Goal: Information Seeking & Learning: Learn about a topic

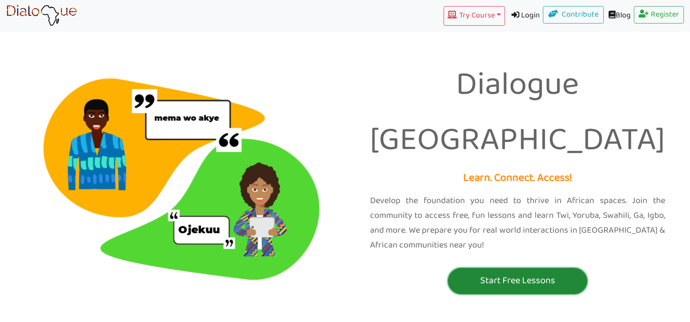
click at [514, 273] on p "Start Free Lessons" at bounding box center [517, 281] width 135 height 16
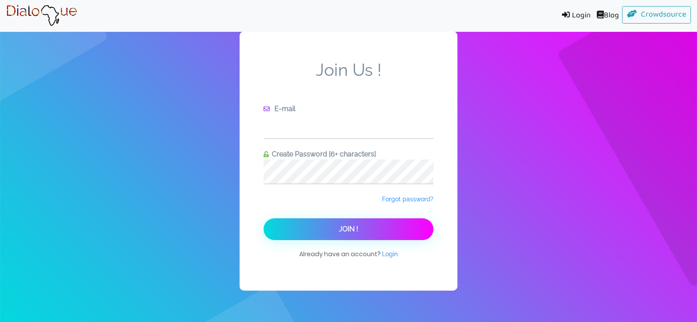
click at [336, 133] on input "text" at bounding box center [349, 126] width 170 height 24
type input "mohame.gabri2020@gmail.com"
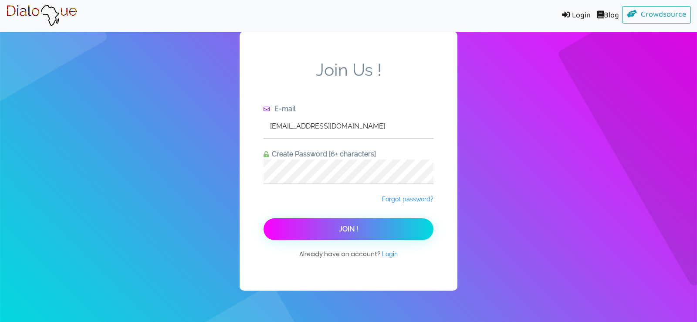
click at [356, 229] on span "Join !" at bounding box center [348, 229] width 19 height 8
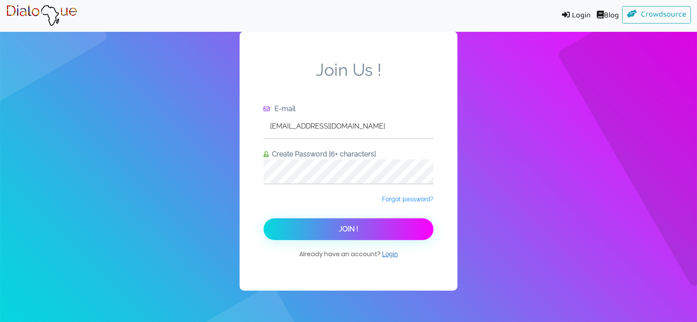
click at [391, 255] on span "Login" at bounding box center [390, 253] width 16 height 7
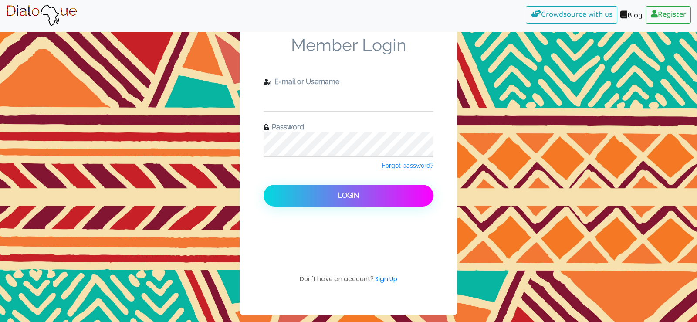
type input "mohame.gabri2020@gmail.com"
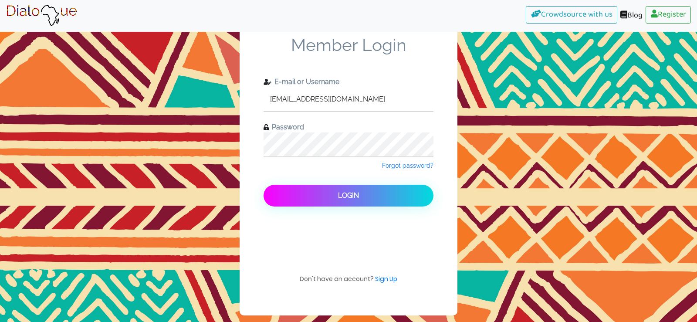
click at [351, 196] on span "Login" at bounding box center [348, 195] width 21 height 8
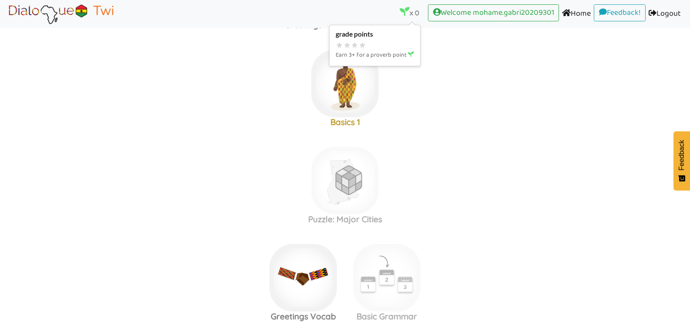
scroll to position [218, 0]
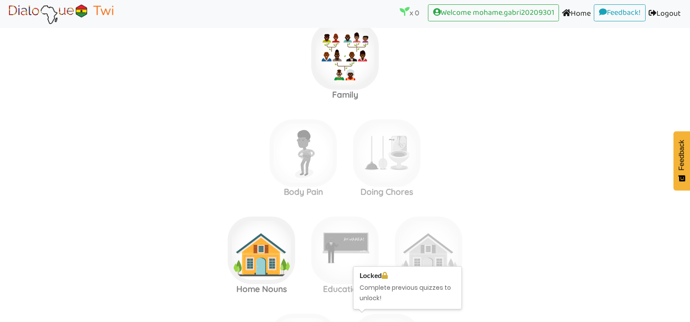
scroll to position [1699, 0]
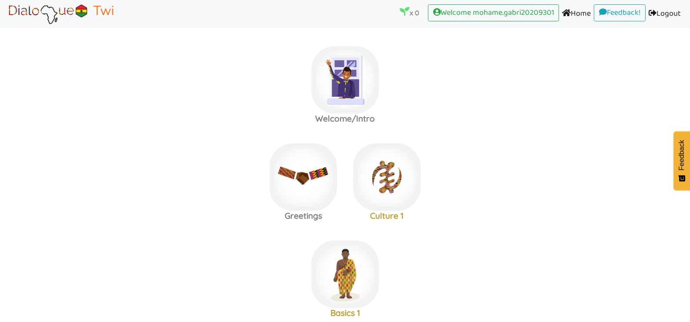
click at [6, 25] on area at bounding box center [6, 25] width 0 height 0
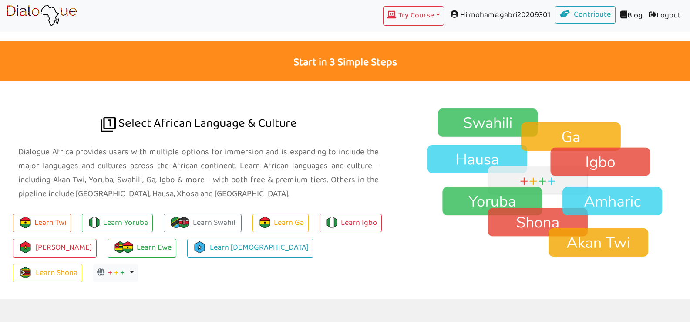
scroll to position [697, 0]
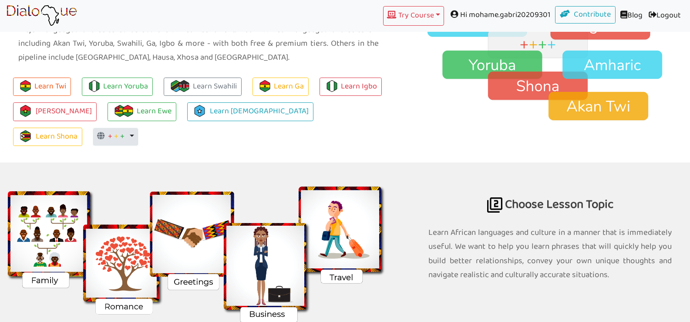
click at [138, 128] on button "+ + + Toggle Dropdown" at bounding box center [115, 136] width 45 height 17
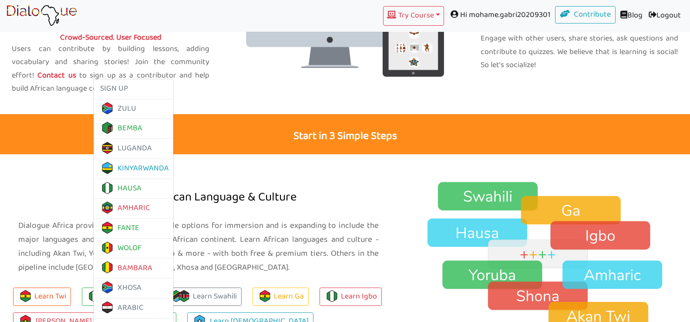
scroll to position [523, 0]
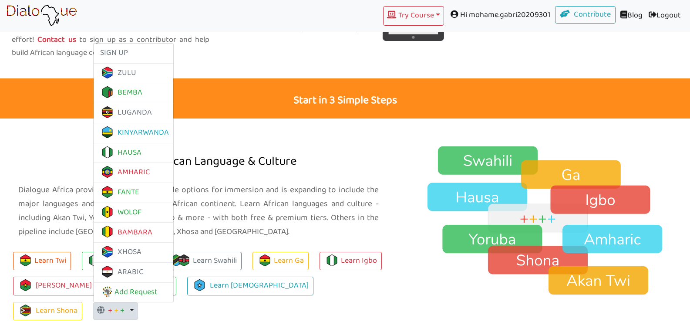
click at [284, 195] on p "Dialogue Africa provides users with multiple options for immersion and is expan…" at bounding box center [198, 211] width 361 height 56
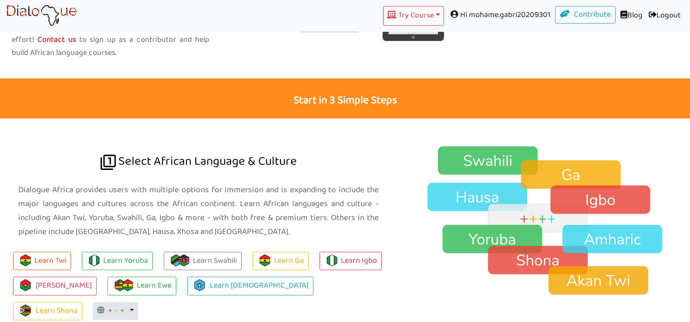
click at [138, 302] on button "+ + + Toggle Dropdown" at bounding box center [115, 310] width 45 height 17
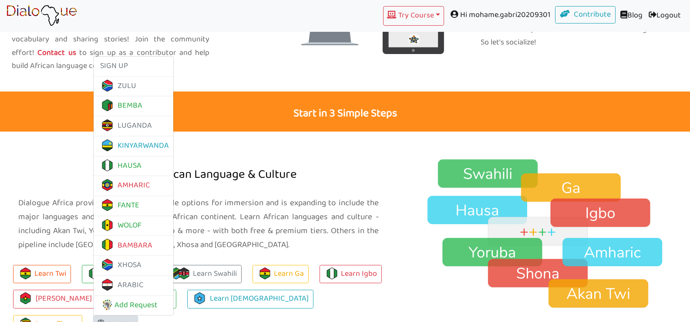
scroll to position [523, 0]
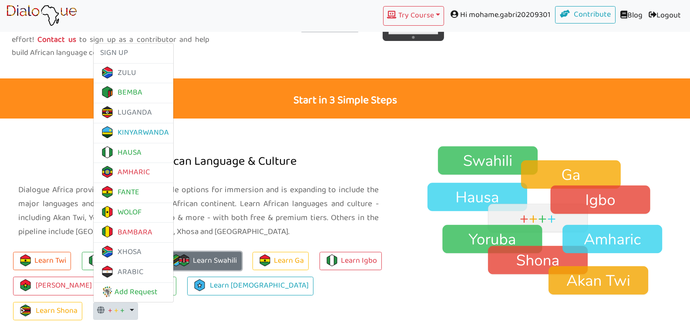
click at [206, 258] on link "Learn Swahili" at bounding box center [203, 261] width 78 height 19
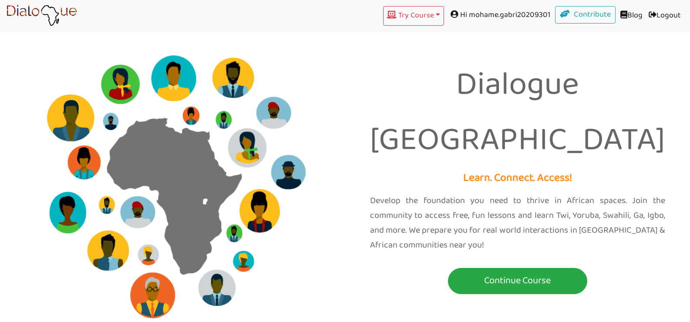
scroll to position [633, 0]
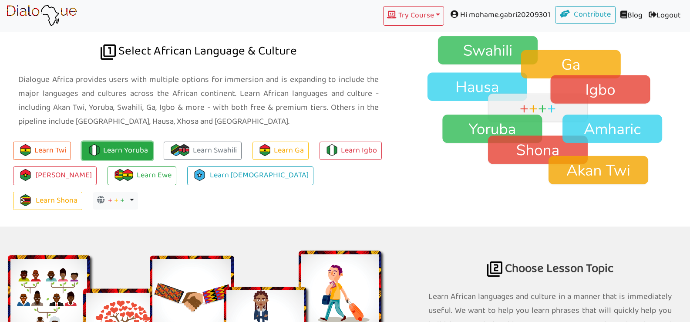
click at [131, 145] on link "Learn Yoruba" at bounding box center [117, 151] width 71 height 19
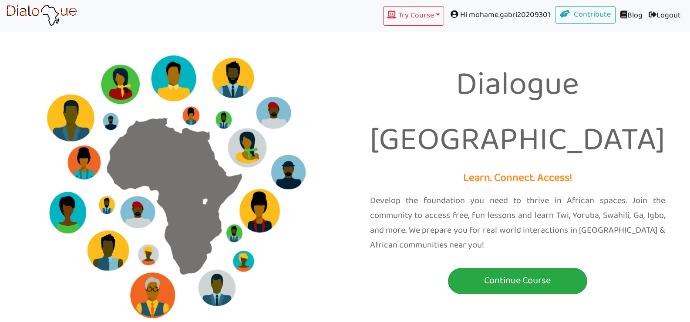
scroll to position [615, 0]
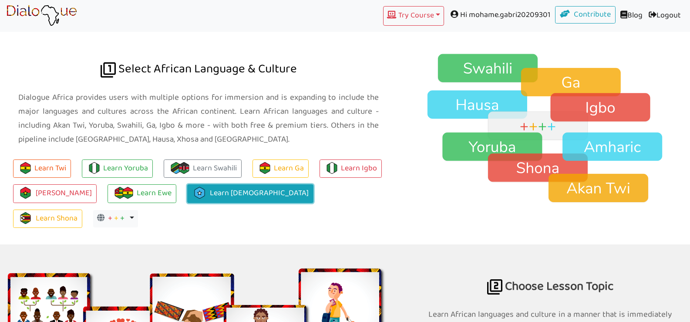
click at [218, 195] on link "Learn [DEMOGRAPHIC_DATA]" at bounding box center [250, 193] width 126 height 19
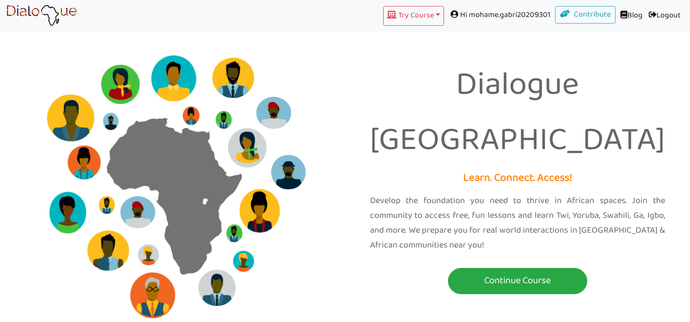
scroll to position [613, 0]
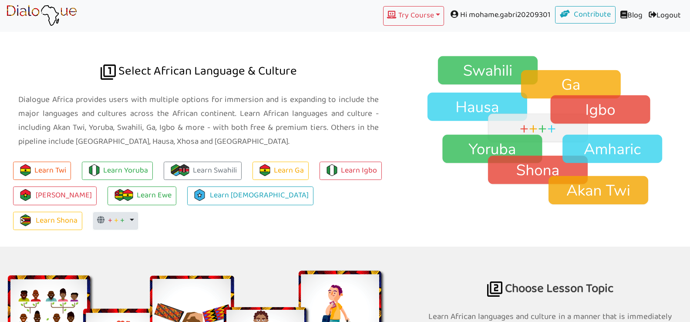
click at [138, 212] on button "+ + + Toggle Dropdown" at bounding box center [115, 220] width 45 height 17
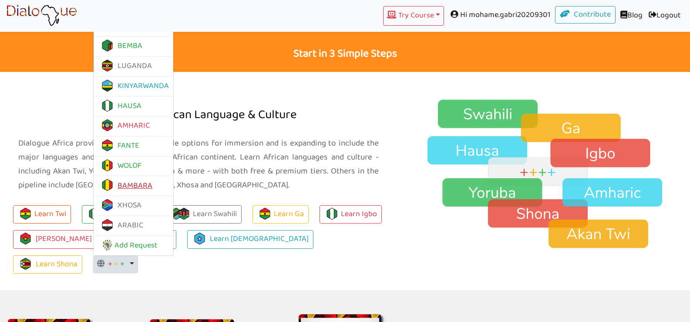
scroll to position [526, 0]
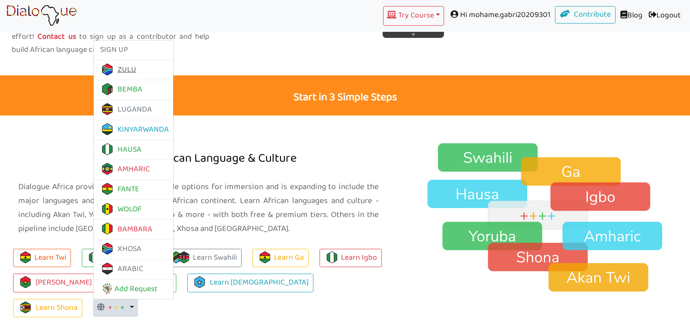
click at [136, 63] on link "ZULU" at bounding box center [118, 70] width 36 height 14
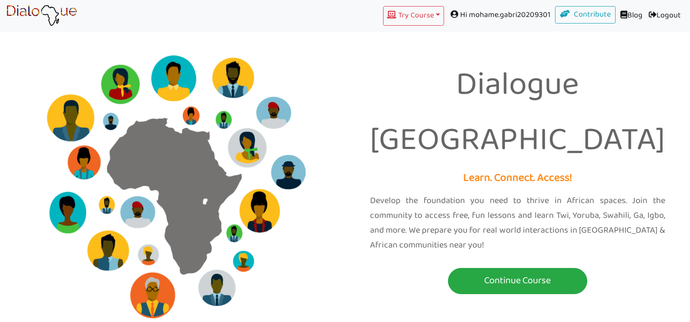
scroll to position [526, 0]
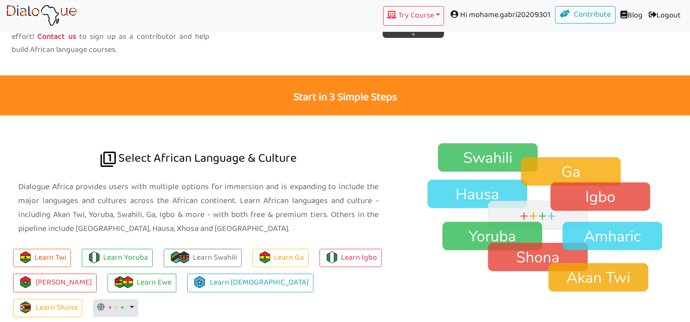
click at [138, 299] on button "+ + + Toggle Dropdown" at bounding box center [115, 307] width 45 height 17
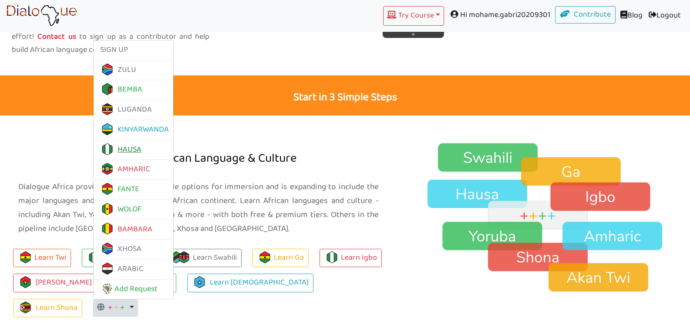
click at [142, 143] on link "HAUSA" at bounding box center [120, 150] width 41 height 14
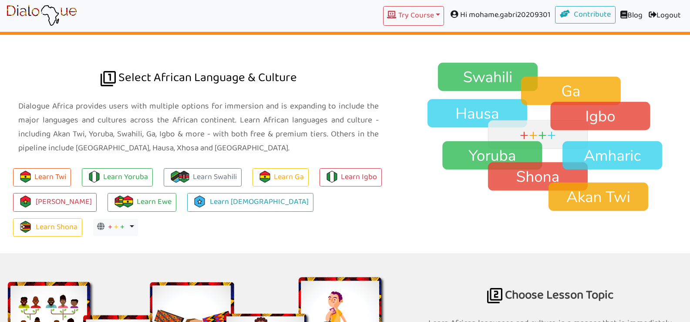
scroll to position [613, 0]
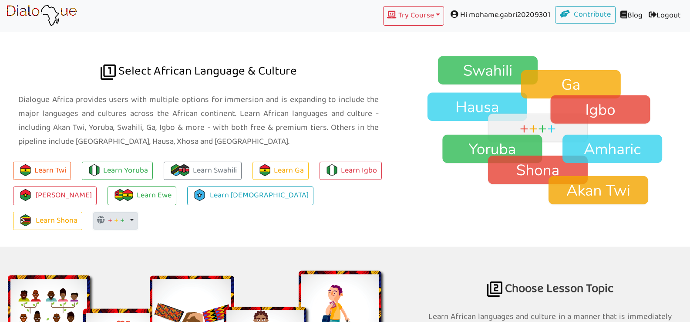
click at [138, 212] on button "+ + + Toggle Dropdown" at bounding box center [115, 220] width 45 height 17
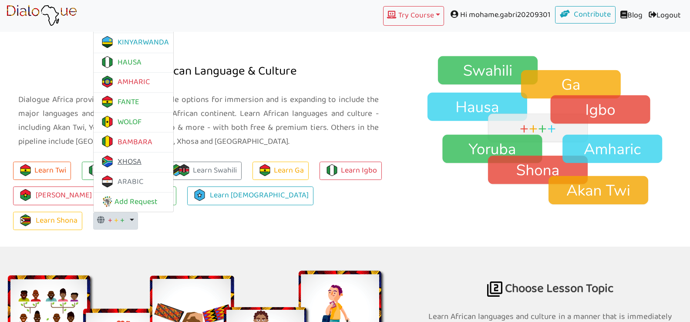
click at [142, 155] on link "XHOSA" at bounding box center [120, 162] width 41 height 14
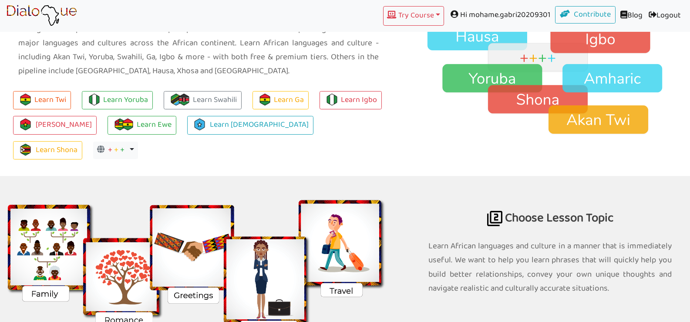
scroll to position [700, 0]
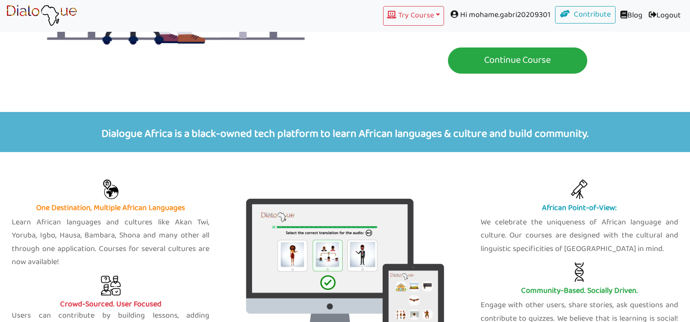
scroll to position [3, 0]
